Goal: Communication & Community: Ask a question

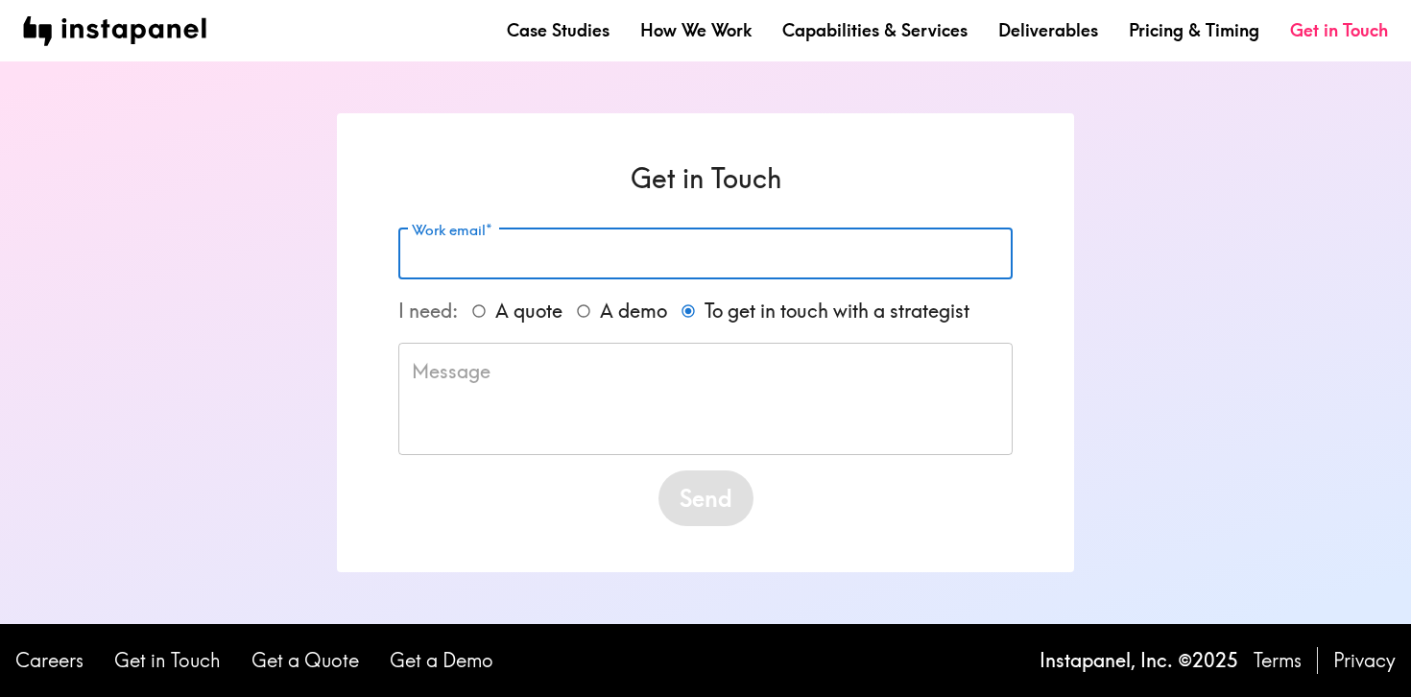
click at [417, 257] on input "Work email*" at bounding box center [705, 253] width 614 height 51
type input "[PERSON_NAME][EMAIL_ADDRESS][DOMAIN_NAME]"
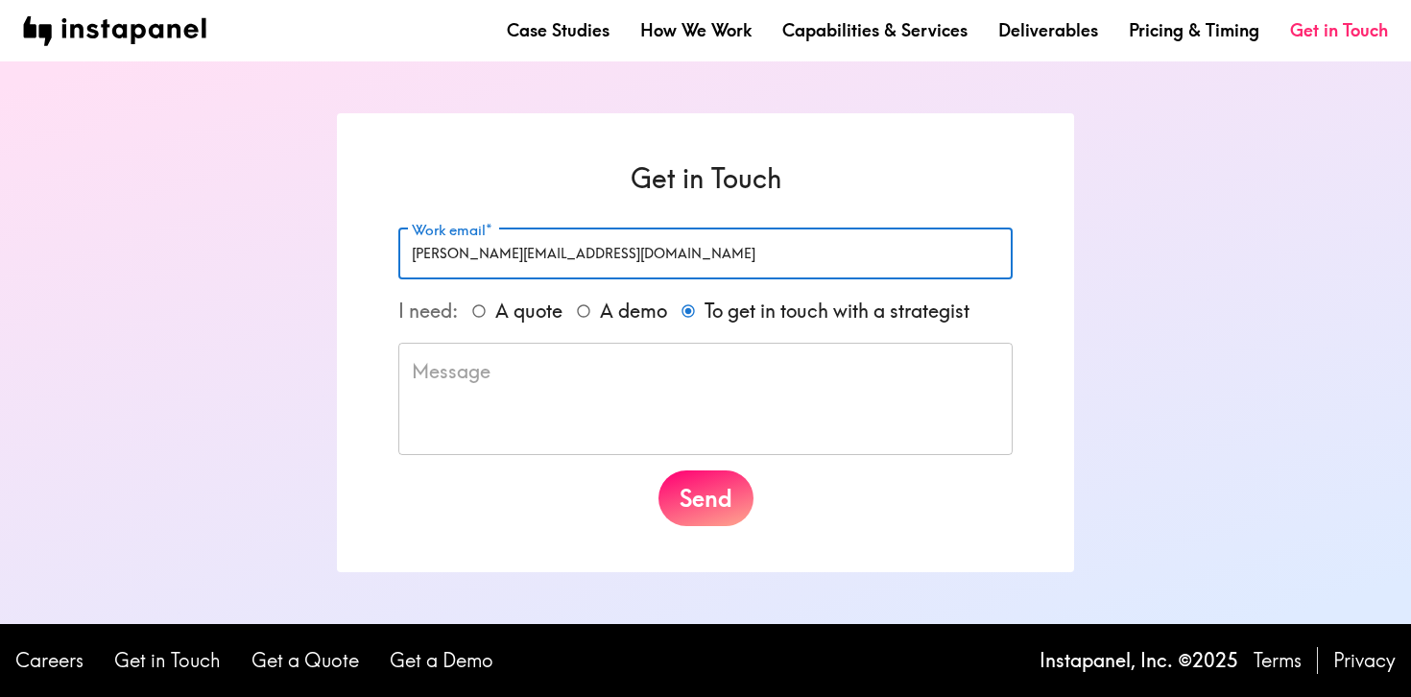
click at [483, 313] on input "A quote" at bounding box center [479, 311] width 33 height 33
radio input "true"
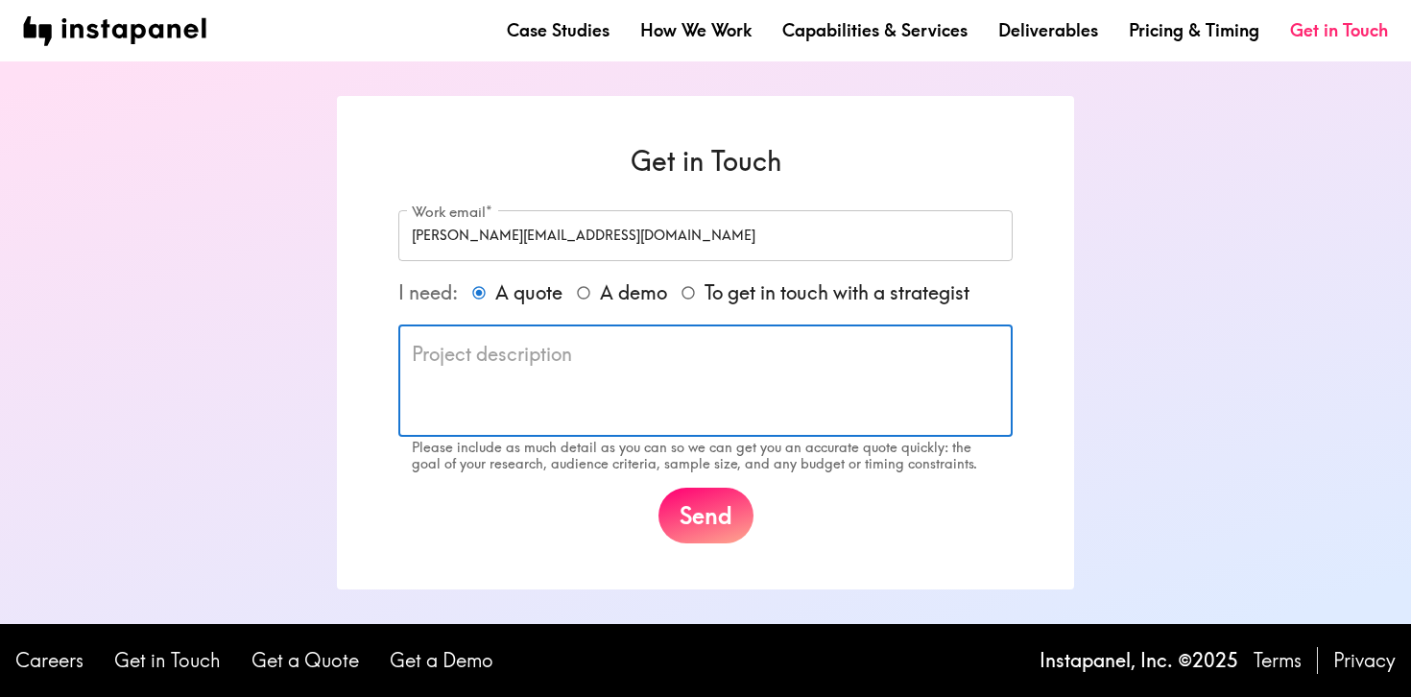
click at [425, 355] on textarea at bounding box center [705, 381] width 587 height 81
paste textarea "Lorem, Ip dolo si Ametc Adipisci elit Seddoe Temporinc, utl E dolor magn al eni…"
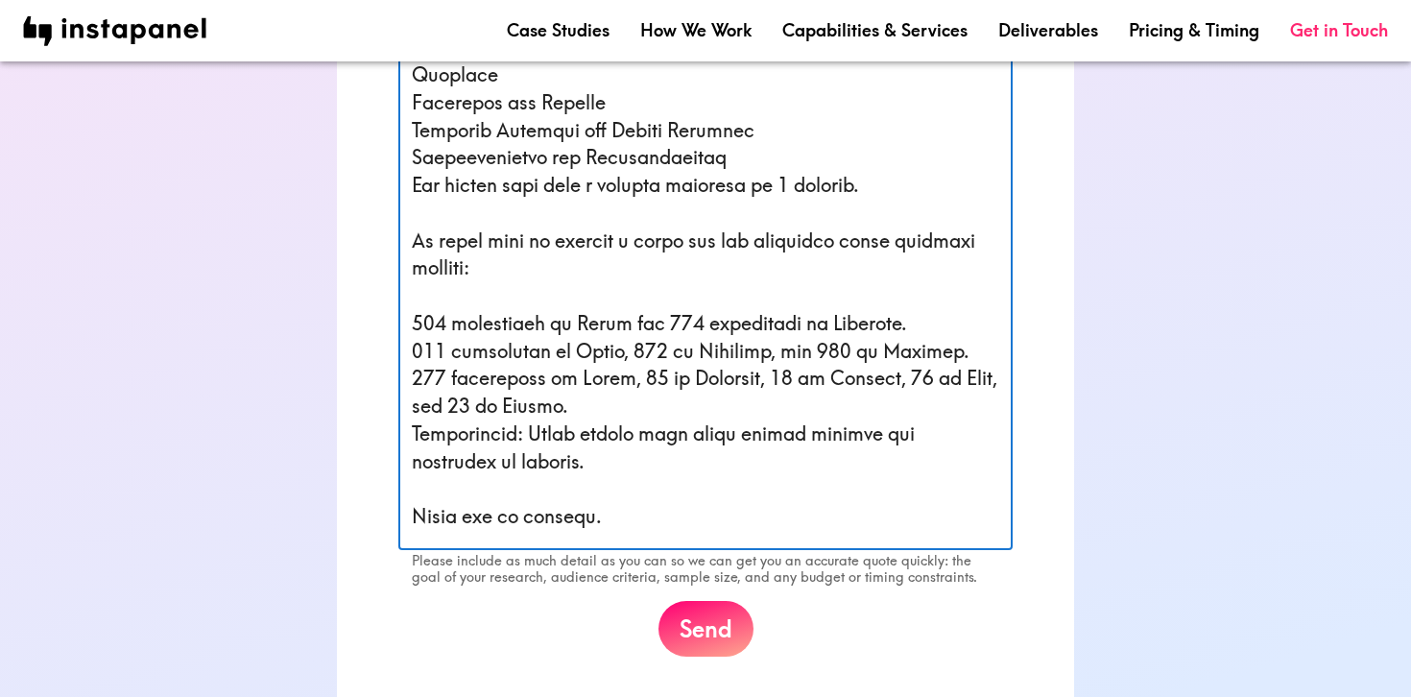
scroll to position [659, 0]
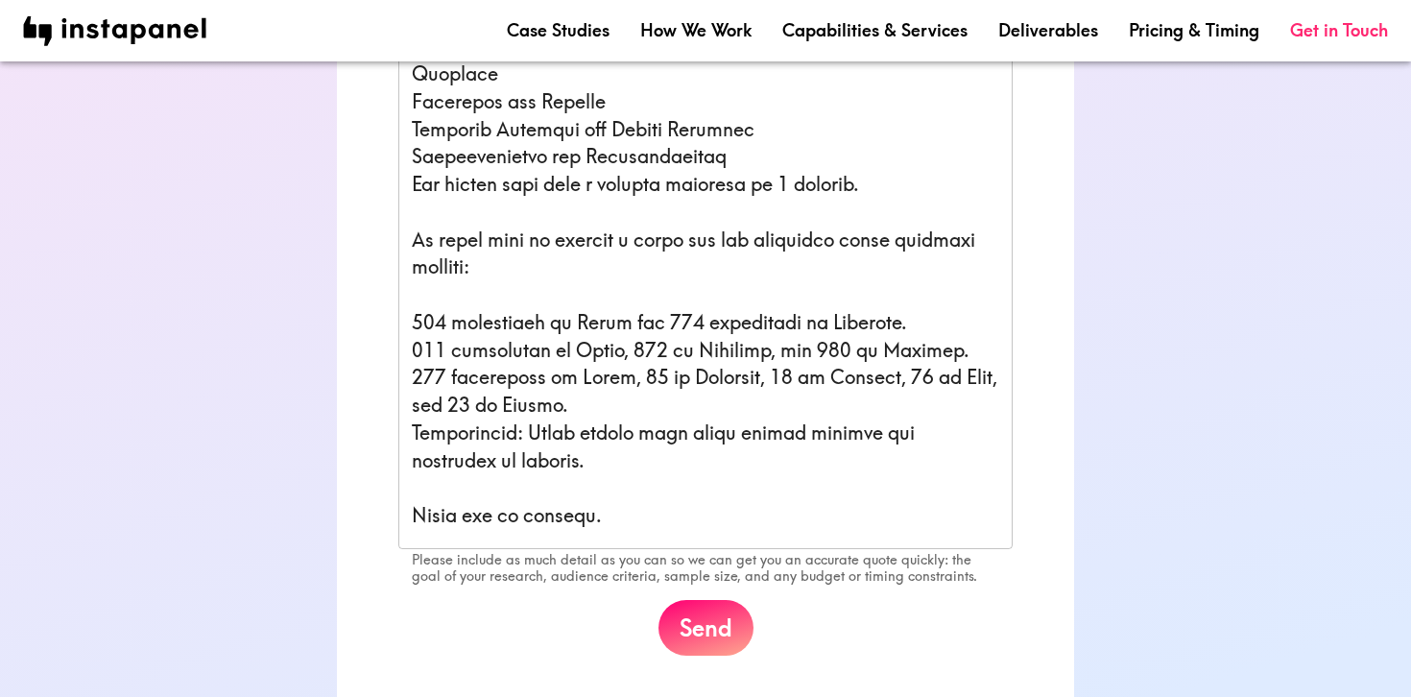
click at [411, 305] on div "x ​" at bounding box center [705, 90] width 614 height 918
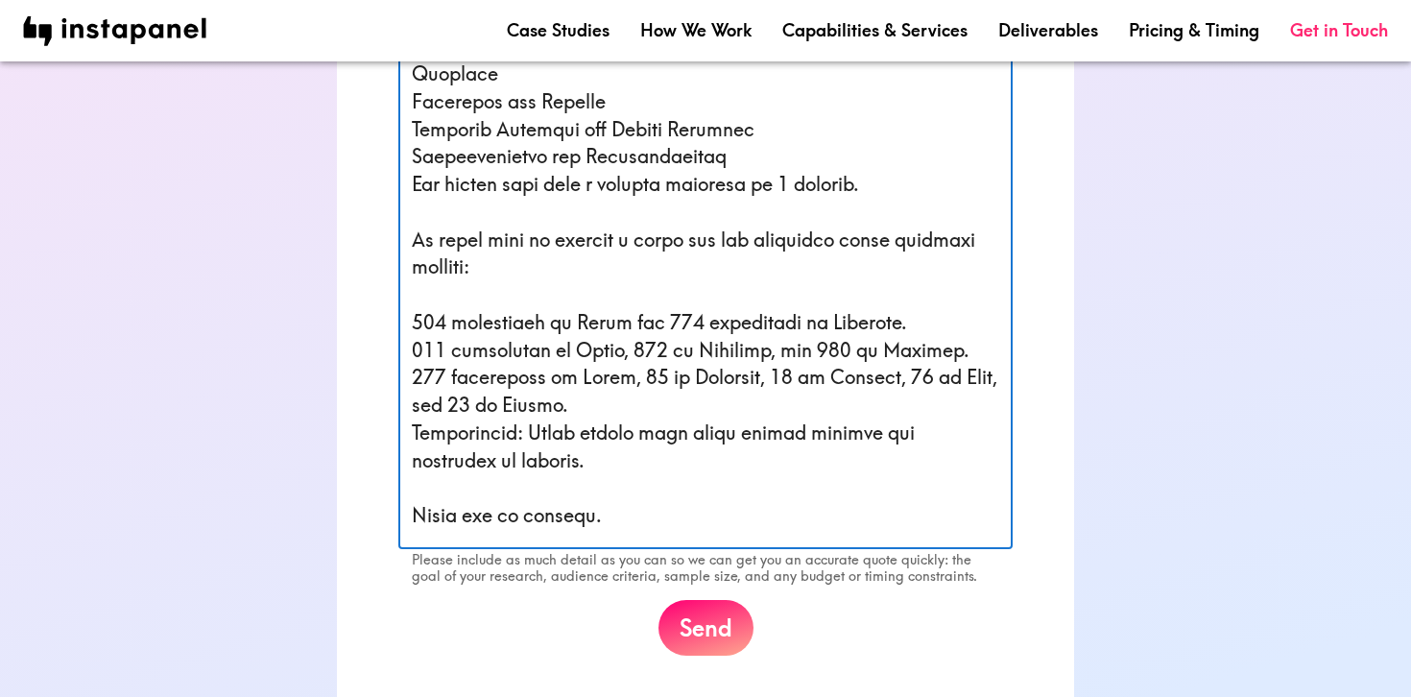
click at [417, 299] on textarea at bounding box center [705, 90] width 587 height 887
click at [415, 300] on textarea at bounding box center [705, 90] width 587 height 887
click at [412, 326] on textarea at bounding box center [705, 90] width 587 height 887
click at [417, 360] on textarea at bounding box center [705, 90] width 587 height 887
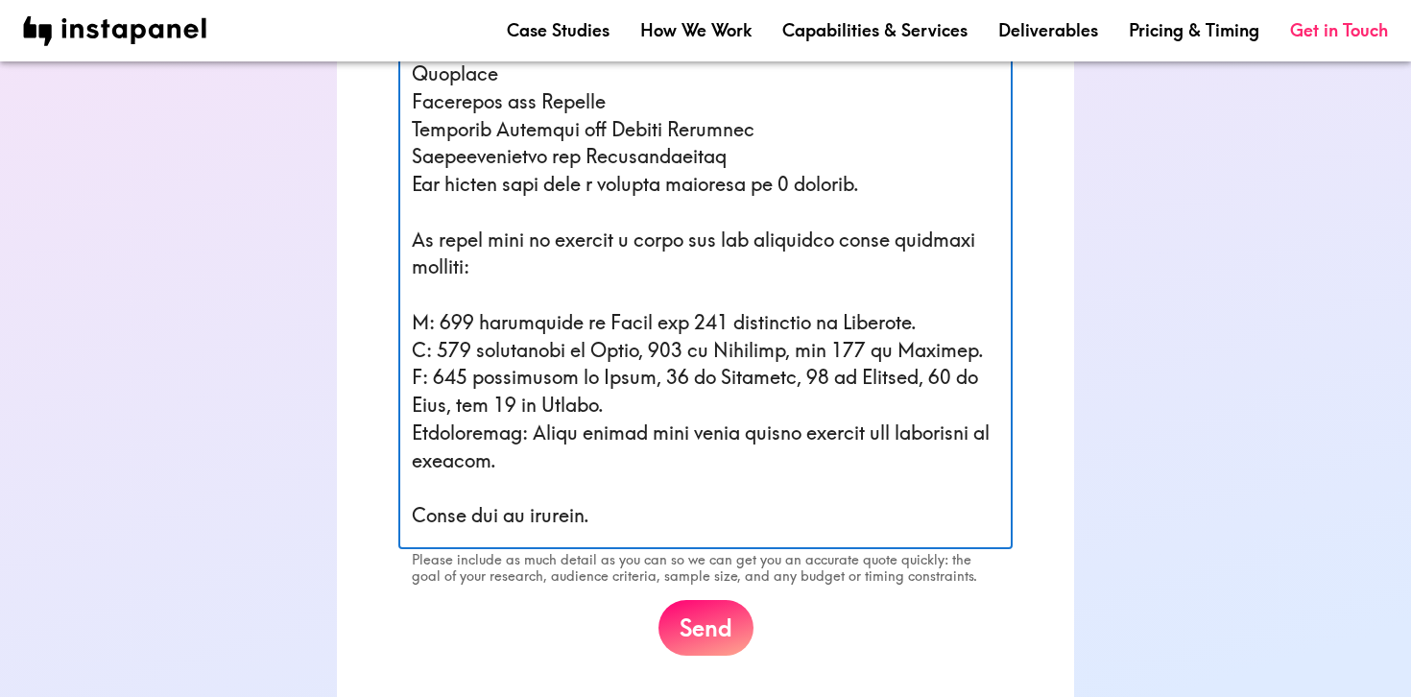
click at [439, 330] on textarea at bounding box center [705, 90] width 587 height 887
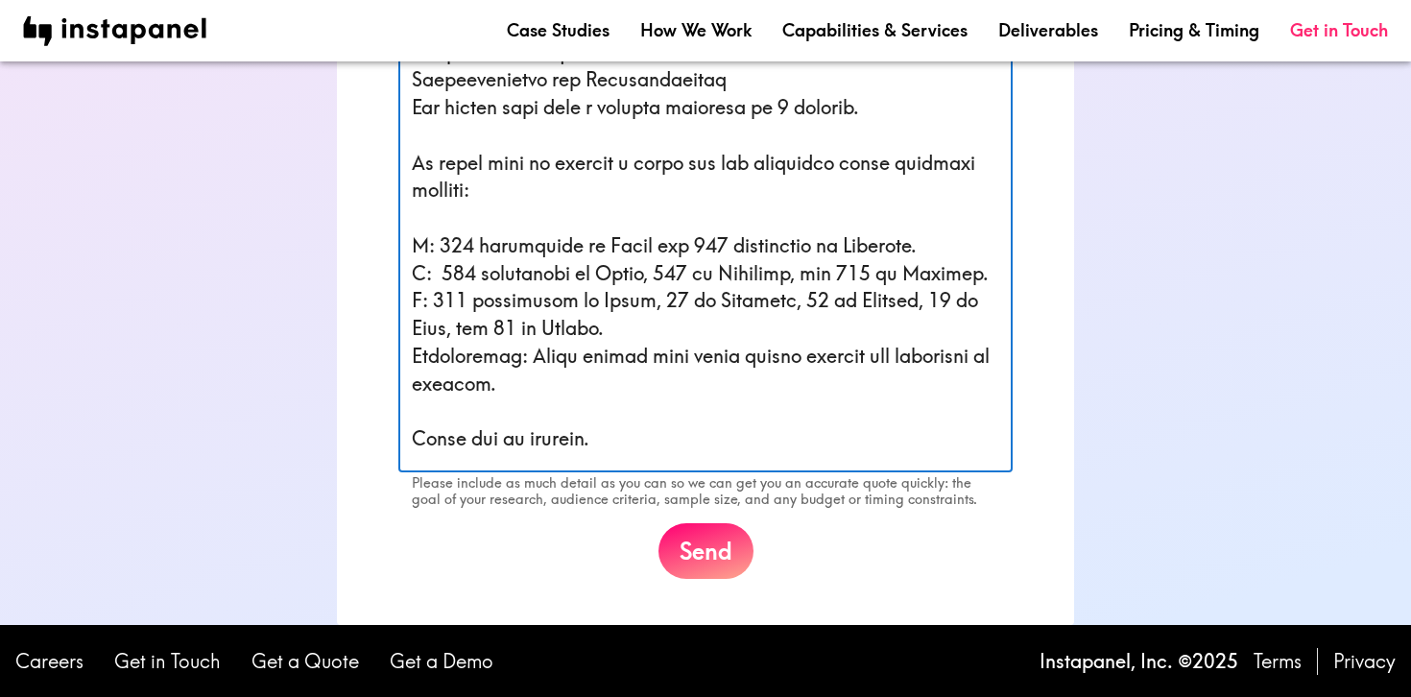
scroll to position [735, 0]
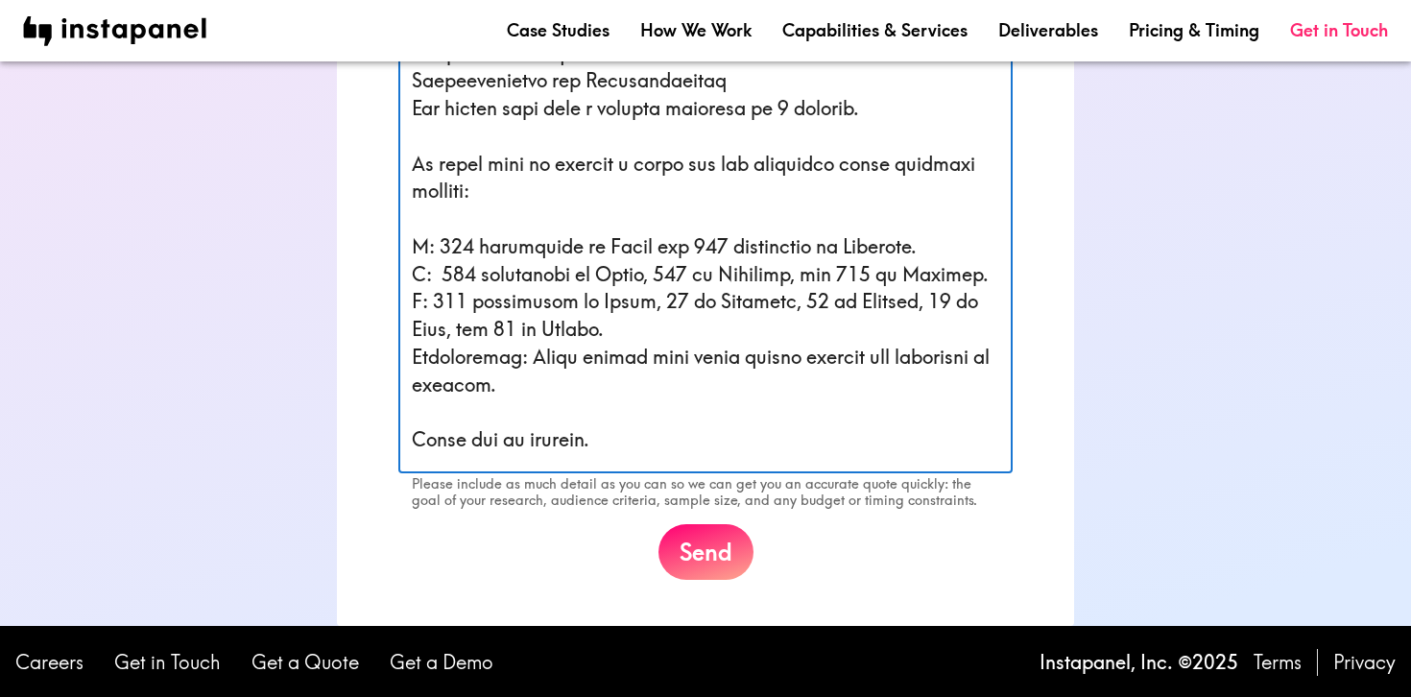
click at [607, 419] on textarea at bounding box center [705, 14] width 587 height 887
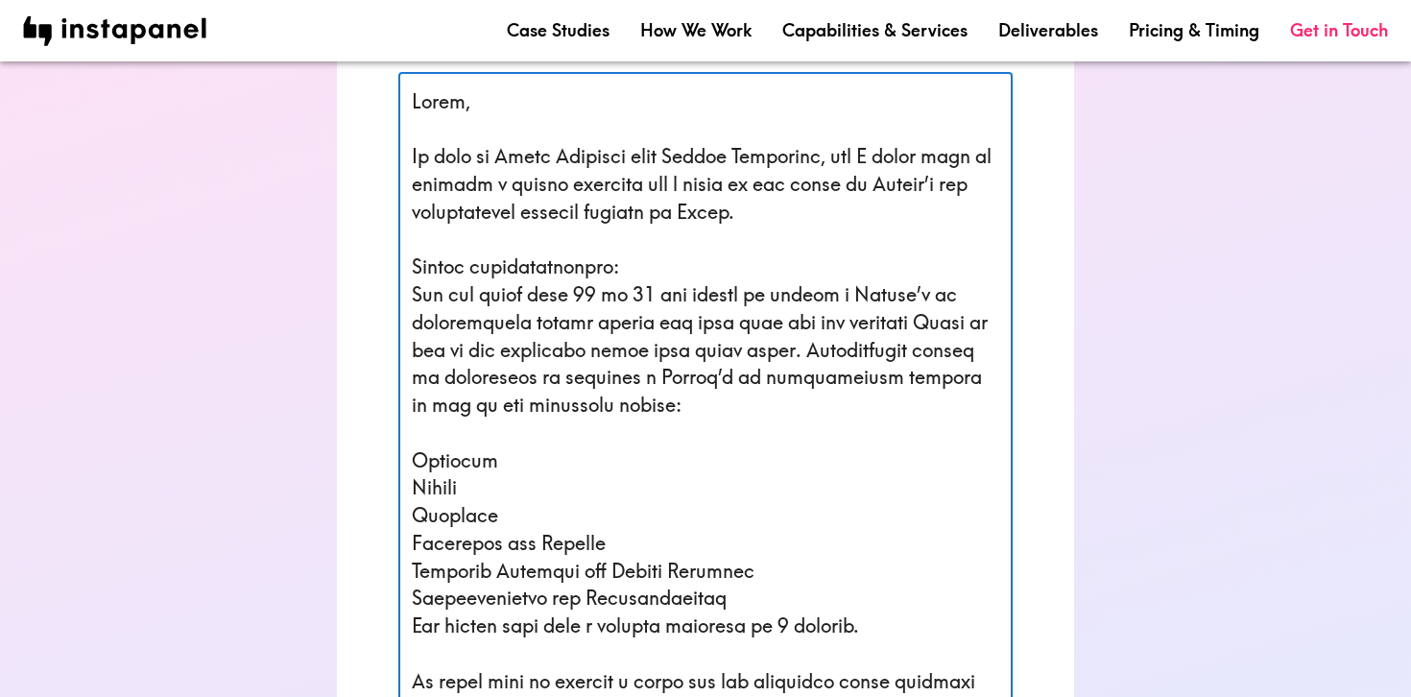
scroll to position [216, 0]
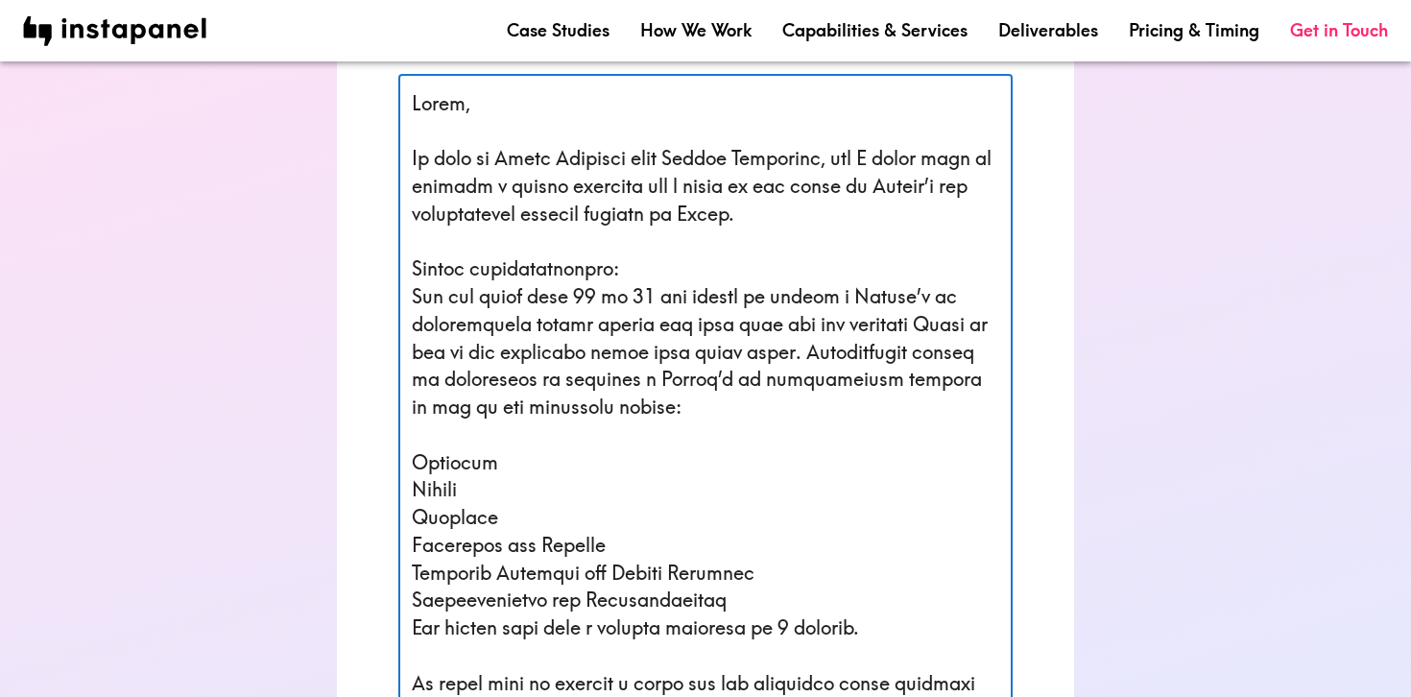
click at [413, 453] on textarea at bounding box center [705, 533] width 587 height 887
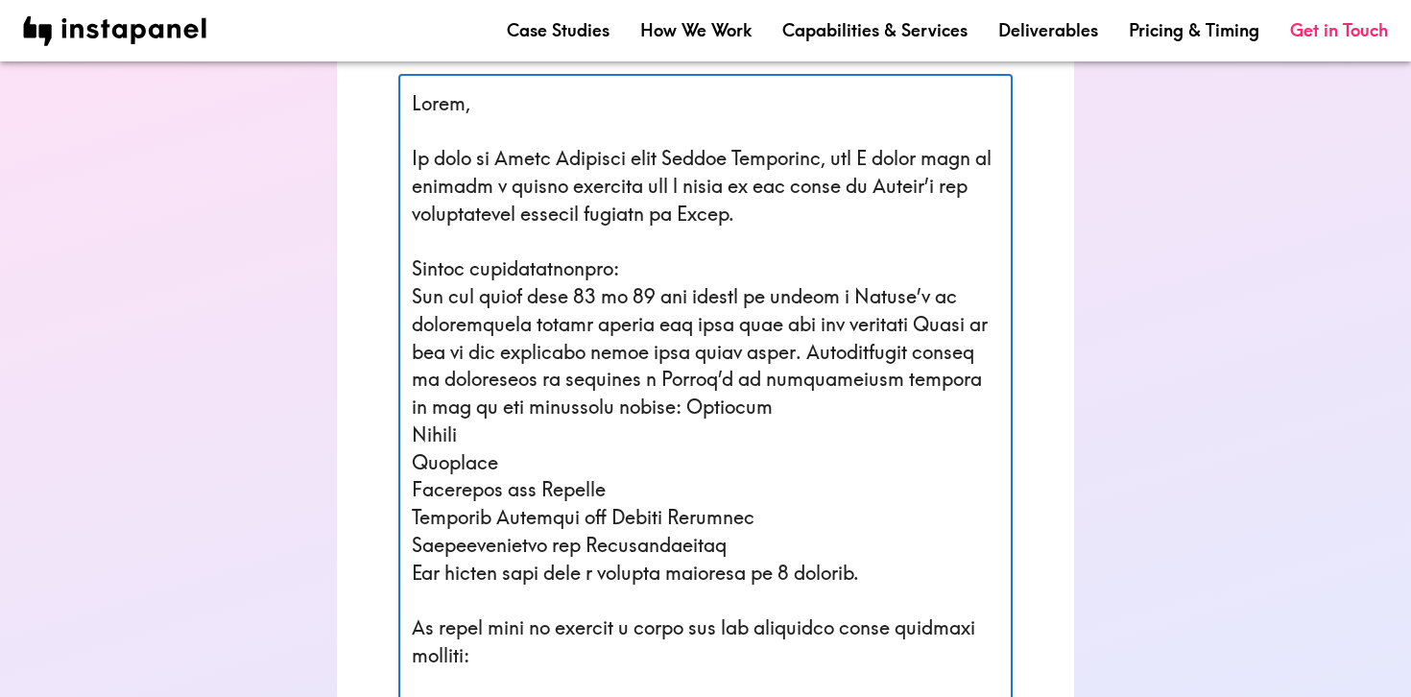
click at [719, 405] on textarea at bounding box center [705, 506] width 587 height 833
click at [412, 421] on textarea at bounding box center [705, 506] width 587 height 833
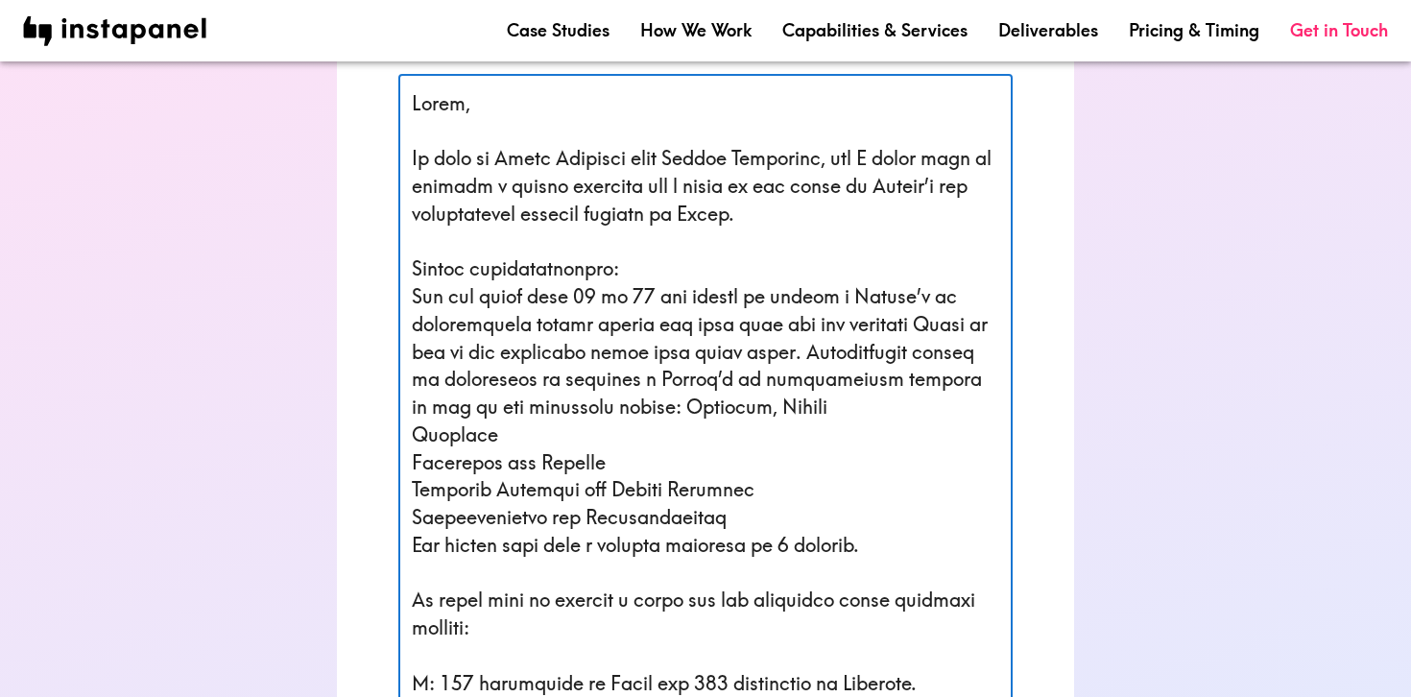
click at [789, 401] on textarea at bounding box center [705, 493] width 587 height 806
click at [413, 425] on textarea at bounding box center [705, 493] width 587 height 806
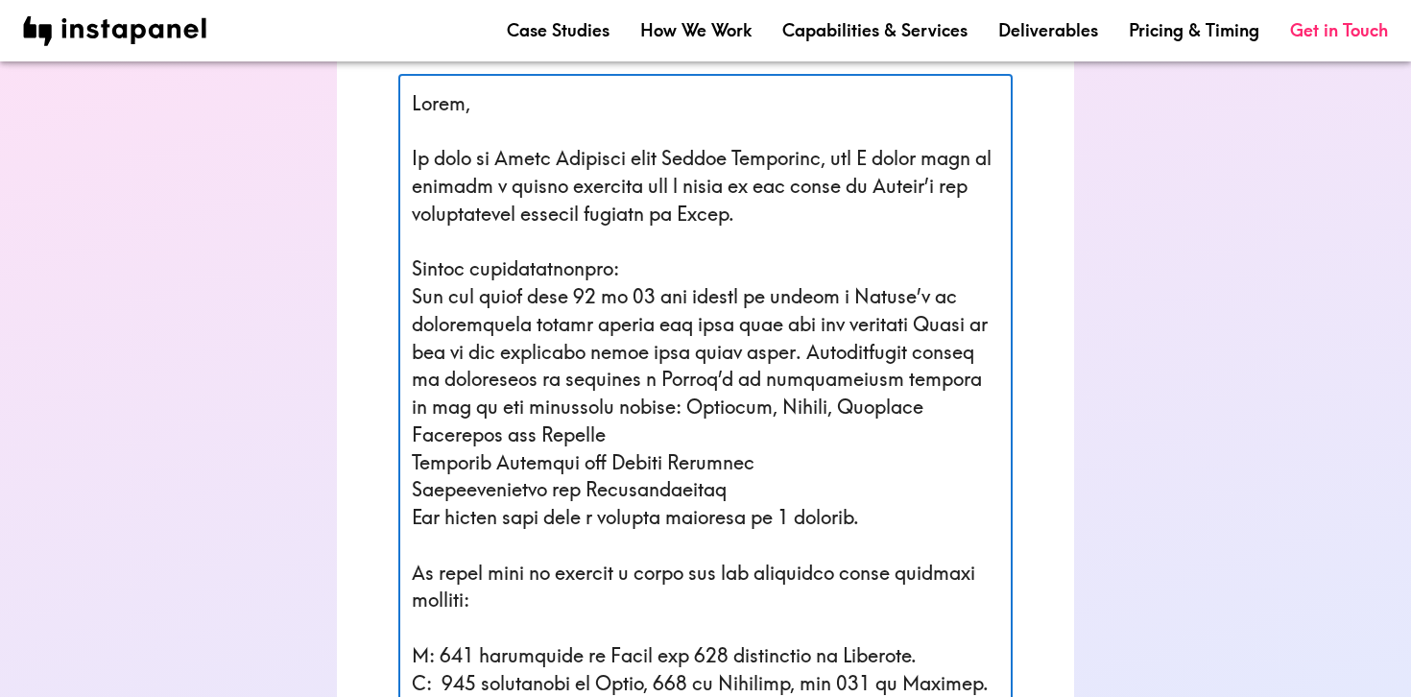
click at [887, 397] on textarea at bounding box center [705, 479] width 587 height 779
click at [410, 427] on div "x ​" at bounding box center [705, 479] width 614 height 811
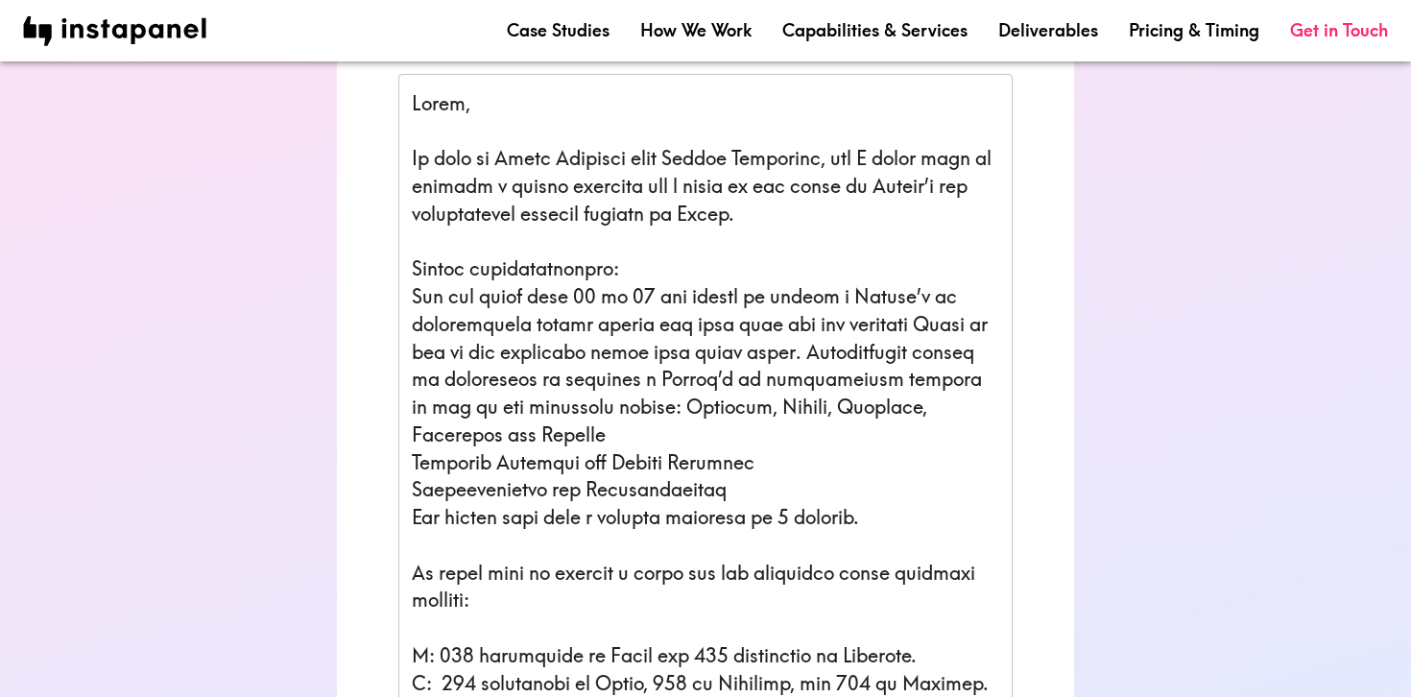
click at [411, 422] on div "x ​" at bounding box center [705, 479] width 614 height 811
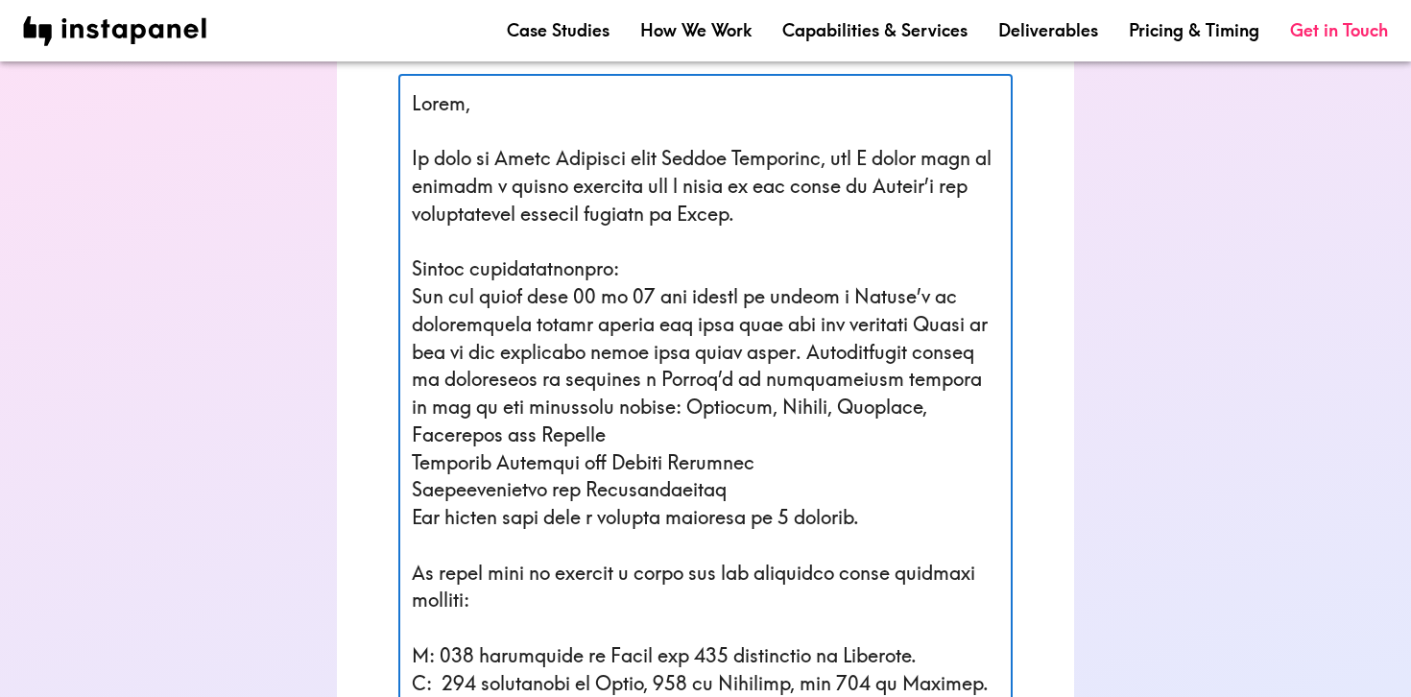
click at [413, 422] on textarea at bounding box center [705, 479] width 587 height 779
click at [413, 451] on textarea at bounding box center [705, 479] width 587 height 779
click at [513, 427] on textarea at bounding box center [705, 479] width 587 height 779
click at [413, 456] on textarea at bounding box center [705, 479] width 587 height 779
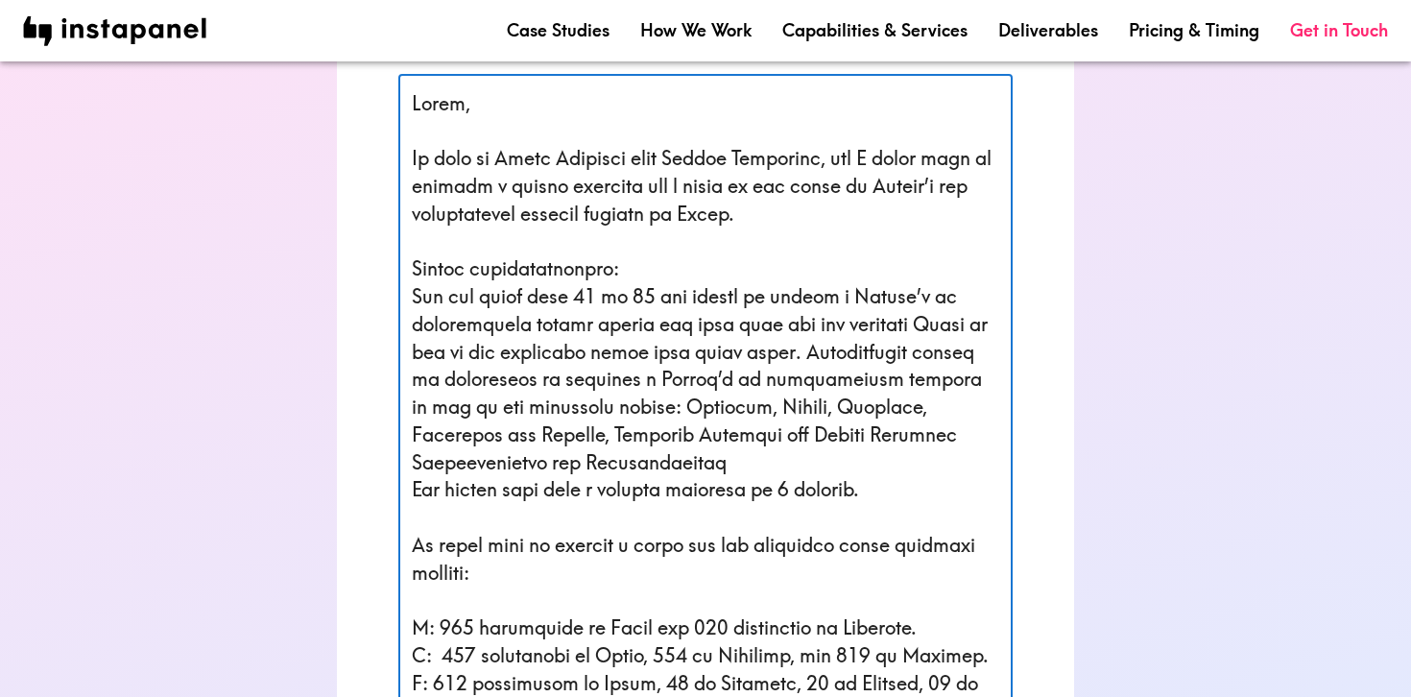
click at [416, 445] on textarea at bounding box center [705, 466] width 587 height 752
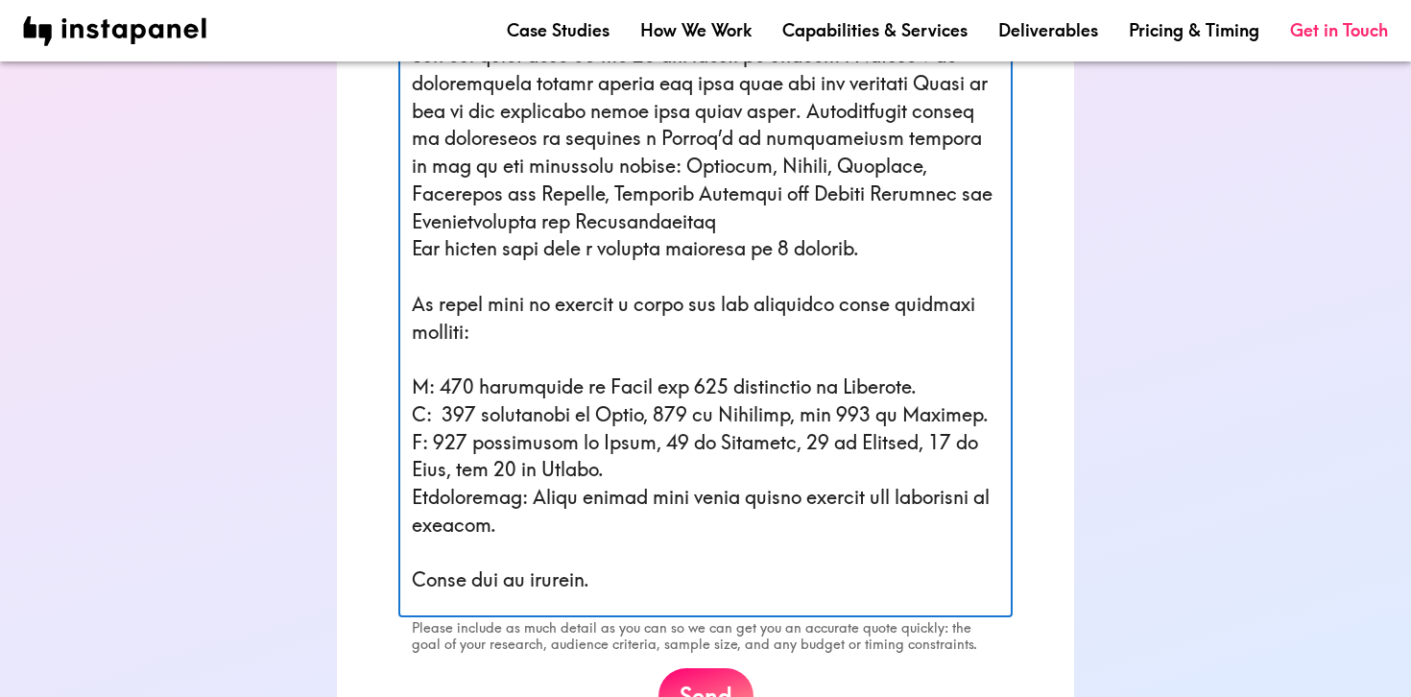
scroll to position [460, 0]
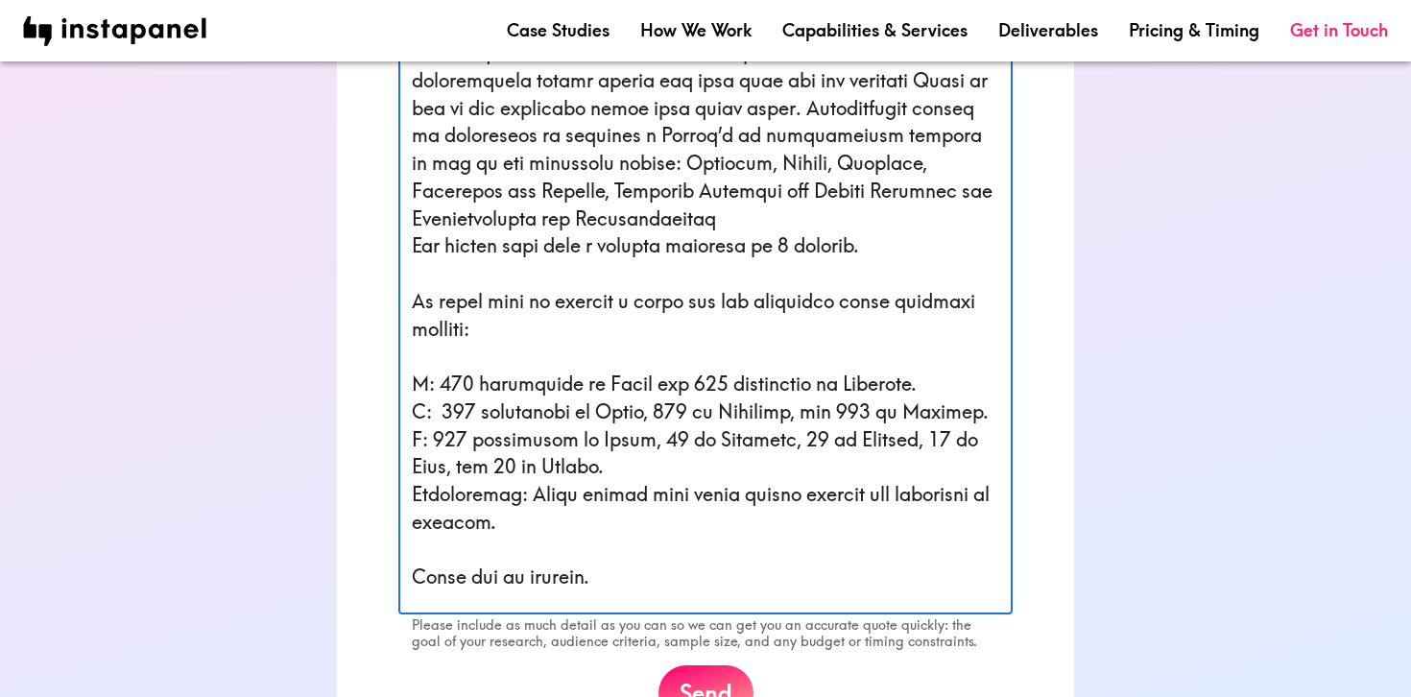
click at [617, 561] on textarea at bounding box center [705, 222] width 587 height 752
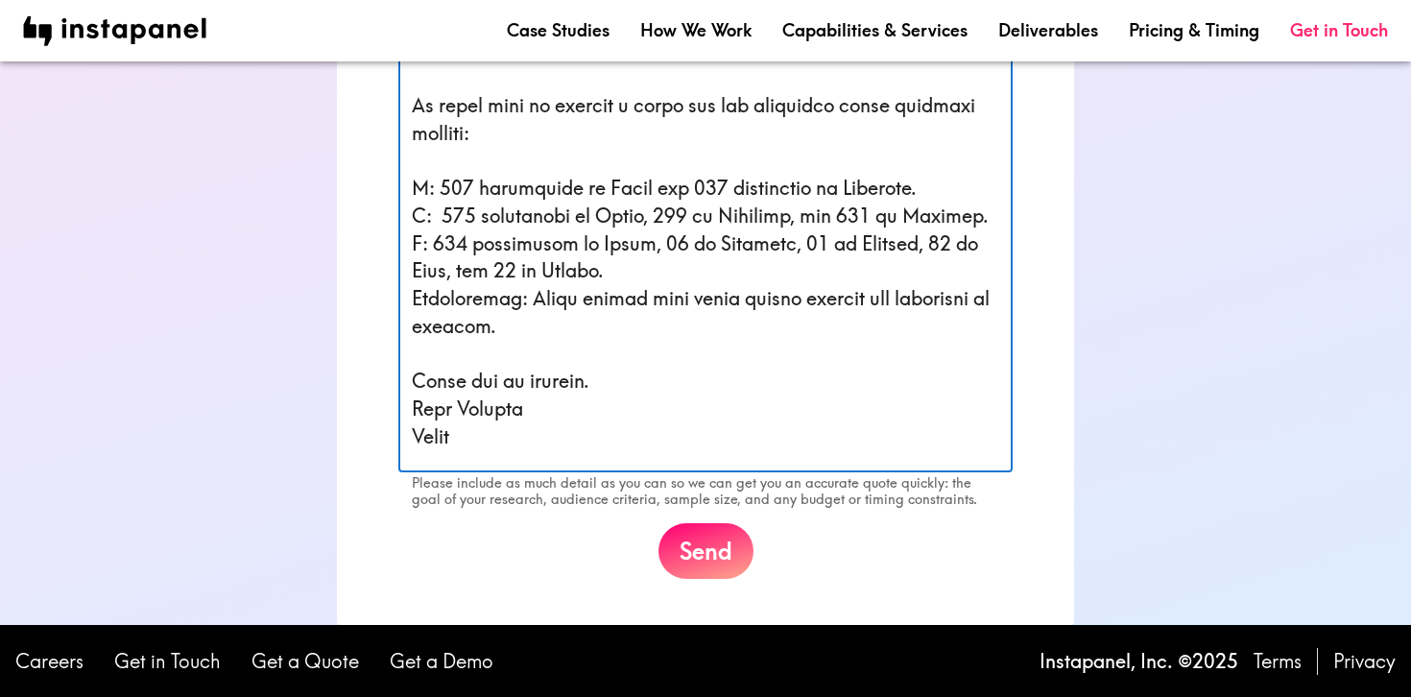
scroll to position [655, 0]
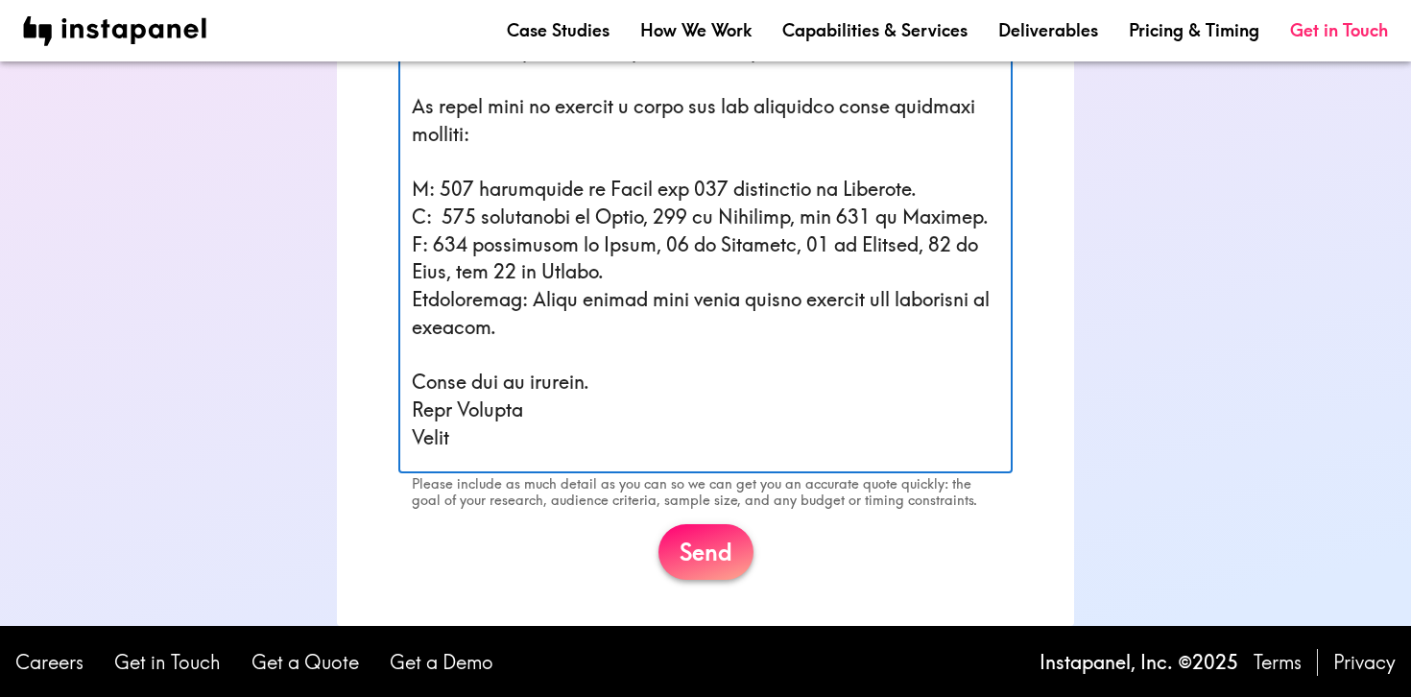
type textarea "Lorem, Ip dolo si Ametc Adipisci elit Seddoe Temporinc, utl E dolor magn al eni…"
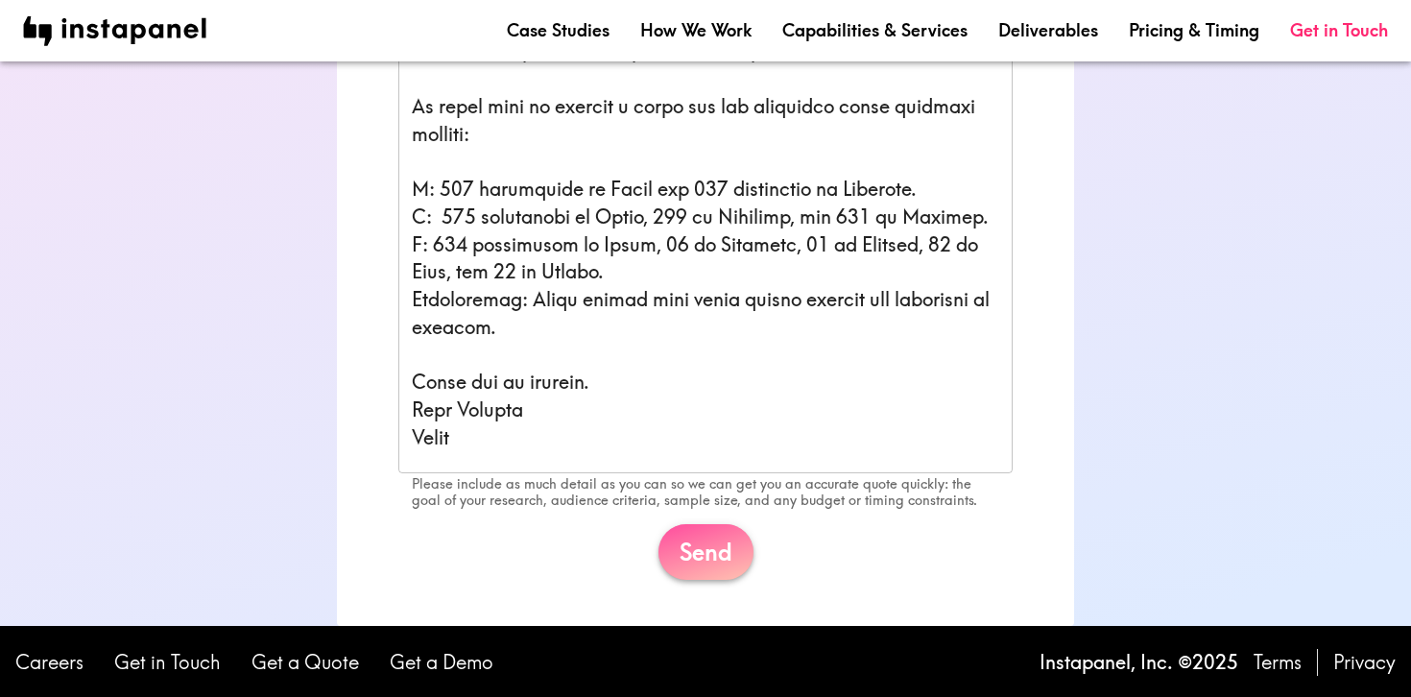
click at [705, 560] on button "Send" at bounding box center [705, 552] width 95 height 56
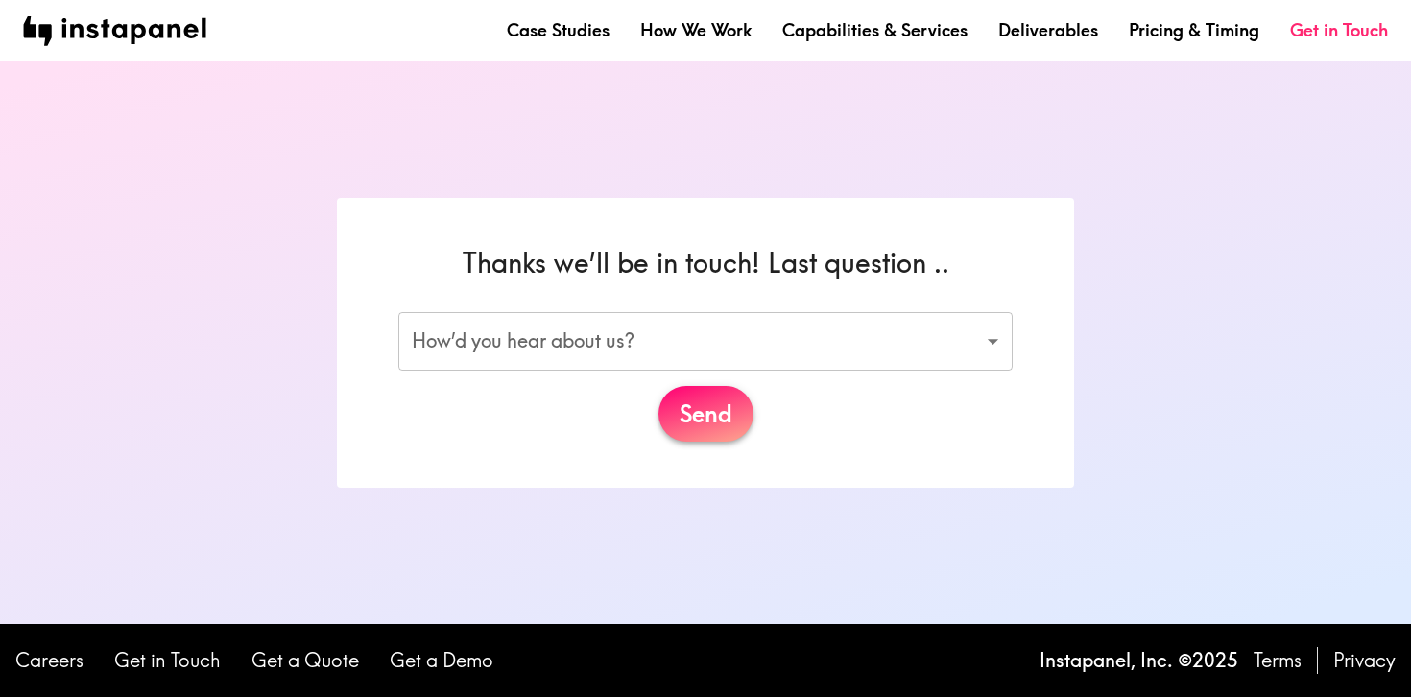
scroll to position [0, 0]
click at [992, 344] on body "Case Studies How We Work Capabilities & Services Deliverables Pricing & Timing …" at bounding box center [705, 348] width 1411 height 697
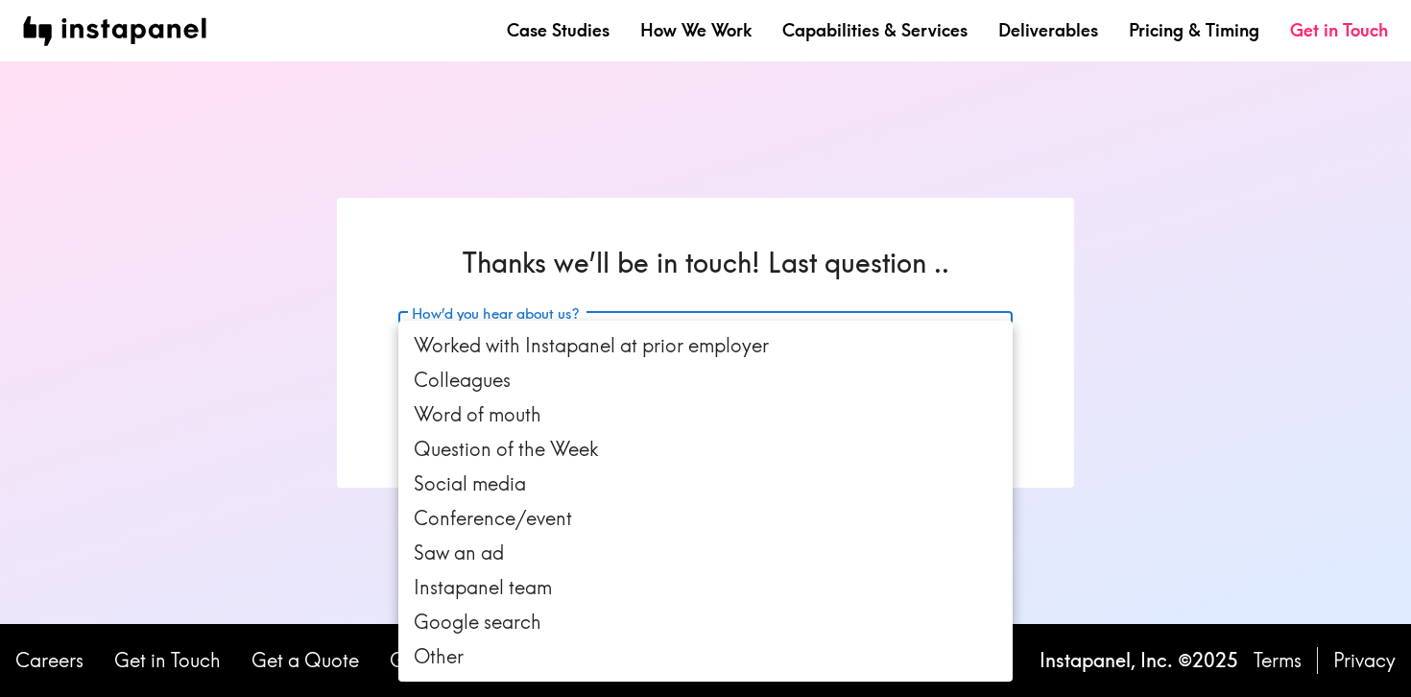
click at [940, 391] on li "Colleagues" at bounding box center [705, 380] width 614 height 35
type input "colleagues"
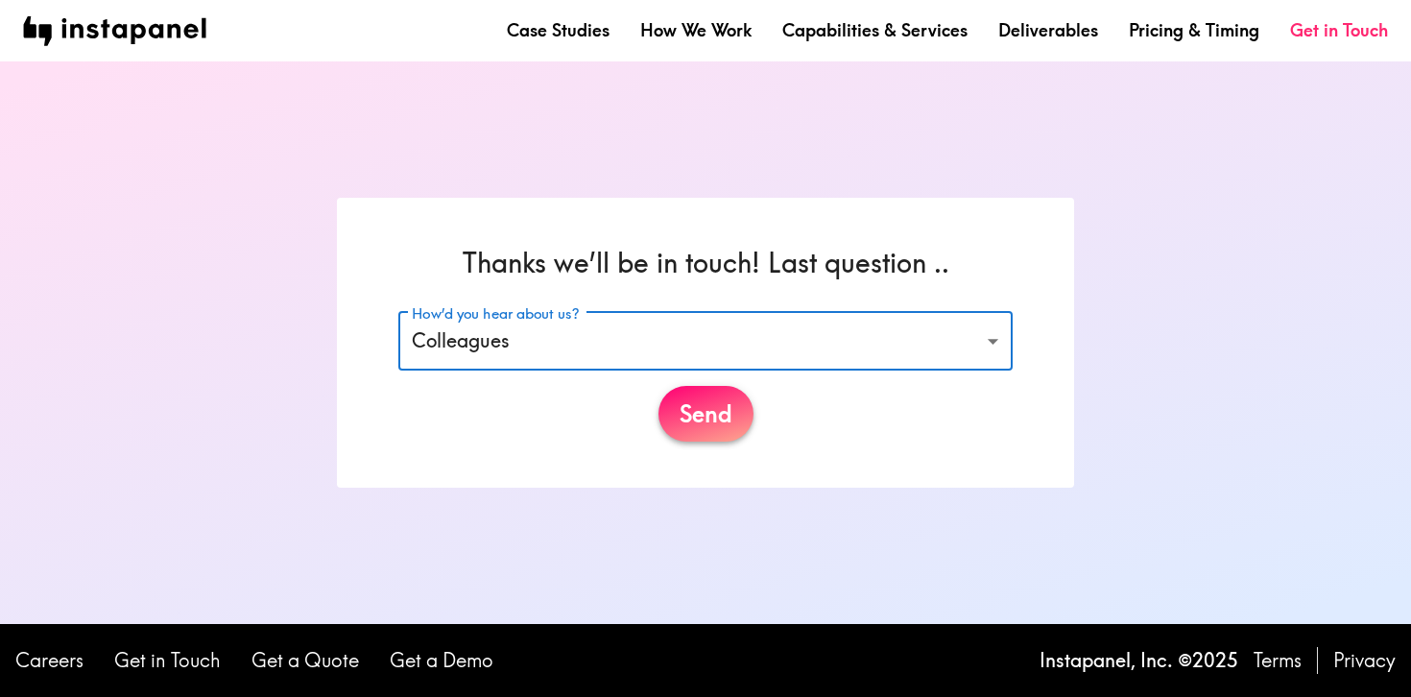
click at [702, 406] on button "Send" at bounding box center [705, 414] width 95 height 56
